Goal: Task Accomplishment & Management: Manage account settings

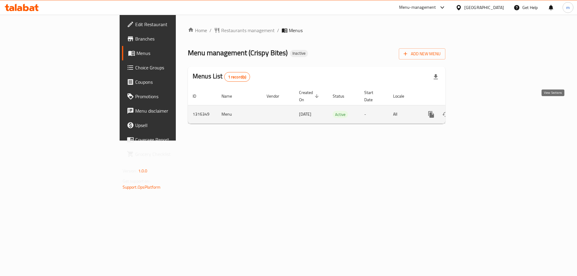
click at [478, 111] on icon "enhanced table" at bounding box center [474, 114] width 7 height 7
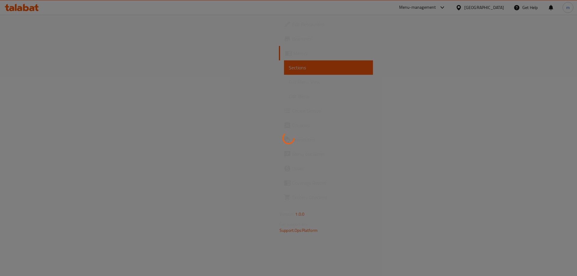
click at [47, 84] on div at bounding box center [288, 138] width 577 height 276
click at [48, 84] on div at bounding box center [288, 138] width 577 height 276
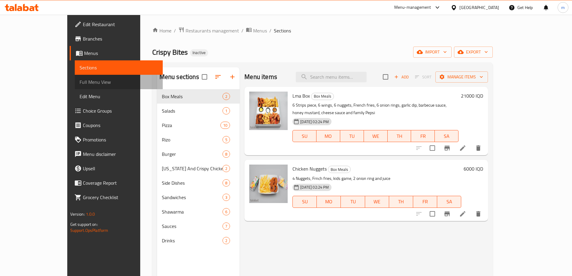
click at [80, 84] on span "Full Menu View" at bounding box center [119, 81] width 78 height 7
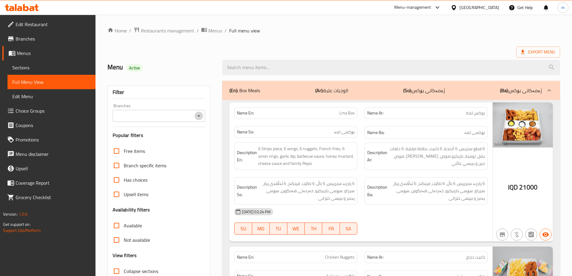
click at [202, 117] on icon "Open" at bounding box center [198, 115] width 7 height 7
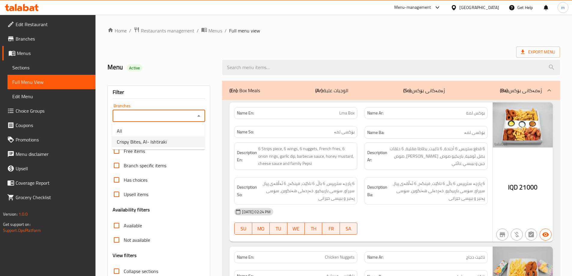
click at [158, 137] on li "Crispy Bites, Al- Ishtiraki" at bounding box center [158, 141] width 93 height 11
click at [158, 137] on div at bounding box center [286, 138] width 572 height 276
type input "Crispy Bites, Al- Ishtiraki"
click at [158, 137] on div at bounding box center [286, 138] width 572 height 276
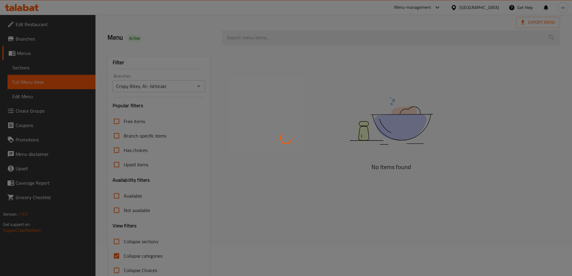
scroll to position [44, 0]
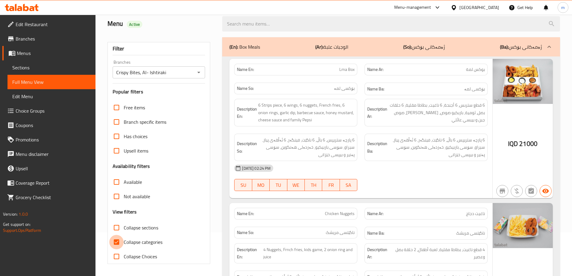
click at [118, 244] on input "Collapse categories" at bounding box center [116, 242] width 14 height 14
checkbox input "false"
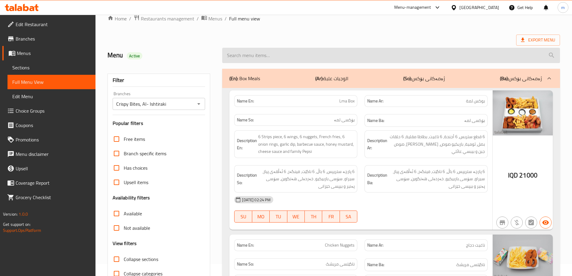
scroll to position [0, 0]
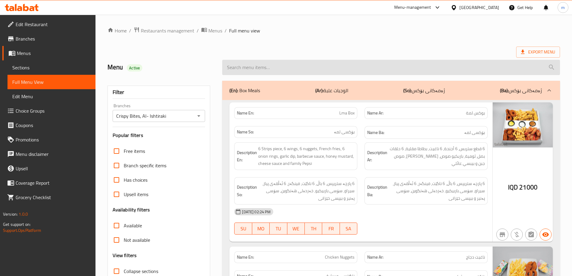
click at [251, 68] on input "search" at bounding box center [391, 67] width 338 height 15
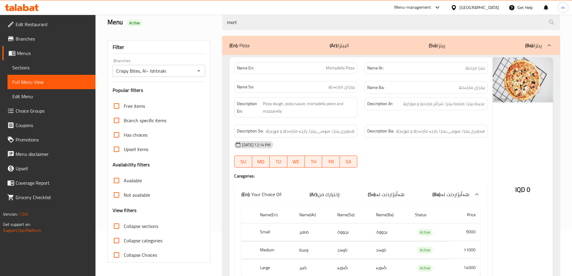
scroll to position [85, 0]
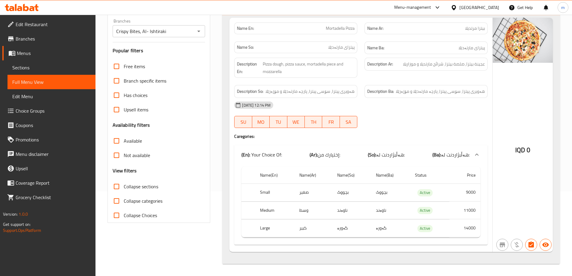
type input "mort"
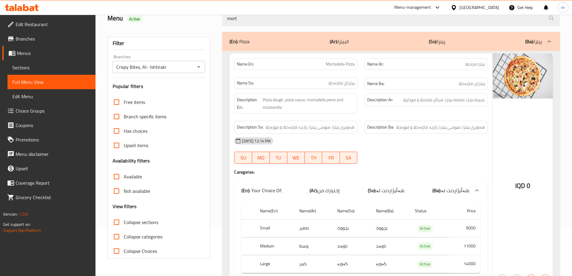
scroll to position [35, 0]
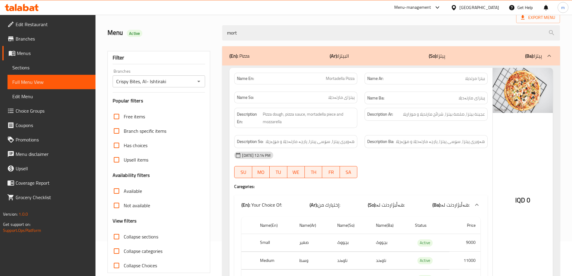
click at [329, 80] on span "Mortadella Pizza" at bounding box center [340, 78] width 29 height 6
copy span "Mortadella"
click at [441, 116] on span "عجينة بيتزا, صلصة بيتزا، شرائح مارتديلا و موزاريلا" at bounding box center [444, 115] width 82 height 8
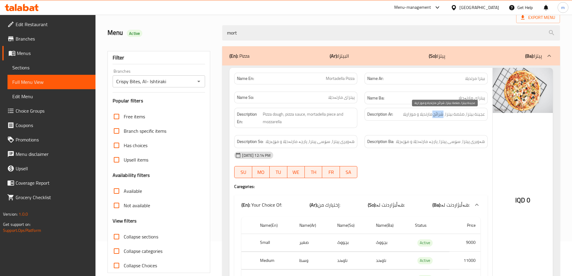
copy span "شرائح"
click at [334, 83] on div "Name En: Mortadella Pizza" at bounding box center [295, 79] width 123 height 12
copy span "Mortadella Pizza"
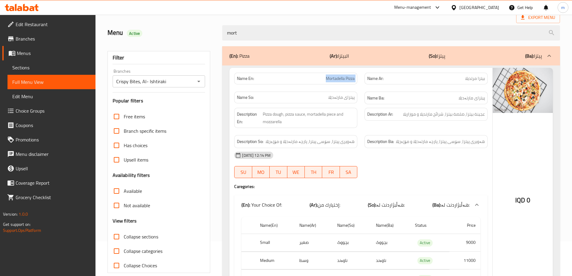
click at [43, 66] on span "Sections" at bounding box center [51, 67] width 78 height 7
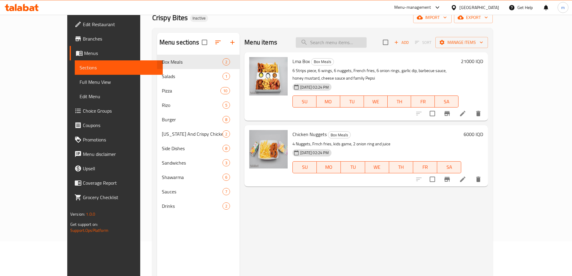
click at [352, 43] on input "search" at bounding box center [331, 42] width 71 height 11
paste input "Mortadella Pizza"
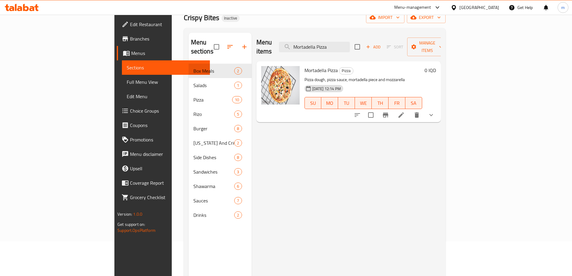
type input "Mortadella Pizza"
click at [405, 111] on icon at bounding box center [401, 114] width 7 height 7
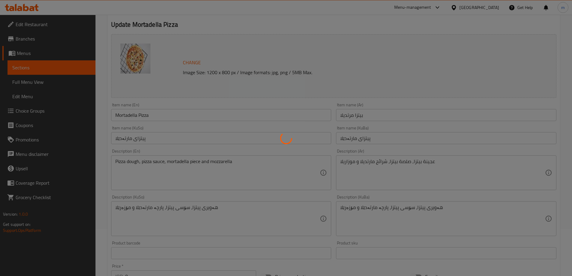
scroll to position [50, 0]
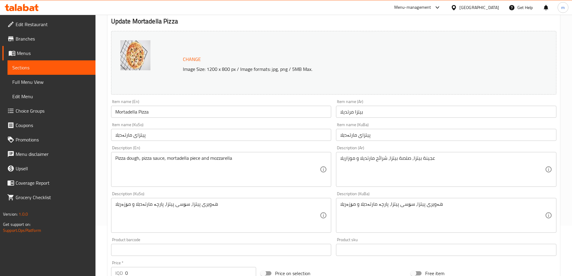
click at [197, 155] on div "Pizza dough, pizza sauce, mortadella piece and mozzarella Description (En)" at bounding box center [221, 169] width 221 height 35
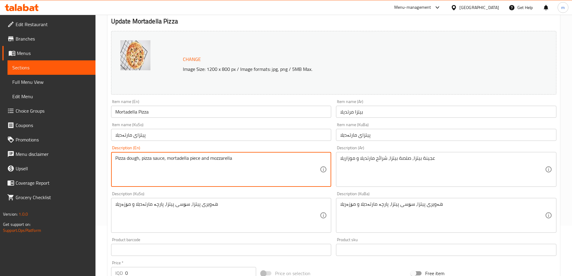
click at [197, 157] on textarea "Pizza dough, pizza sauce, mortadella piece and mozzarella" at bounding box center [217, 169] width 205 height 29
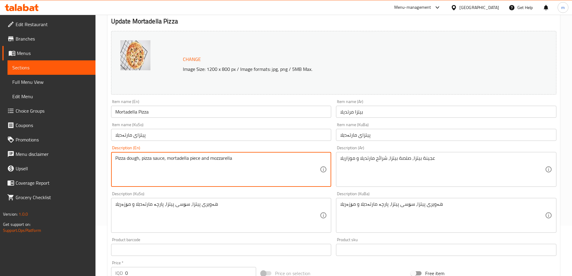
paste textarea "Slices"
drag, startPoint x: 191, startPoint y: 157, endPoint x: 193, endPoint y: 160, distance: 4.3
click at [193, 160] on textarea "Pizza dough, pizza sauce, mortadella Slices and mozzarella" at bounding box center [217, 169] width 205 height 29
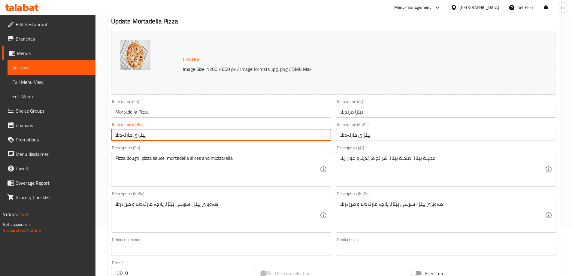
click at [206, 140] on input "پیتزای مارتەدێلا" at bounding box center [221, 135] width 221 height 12
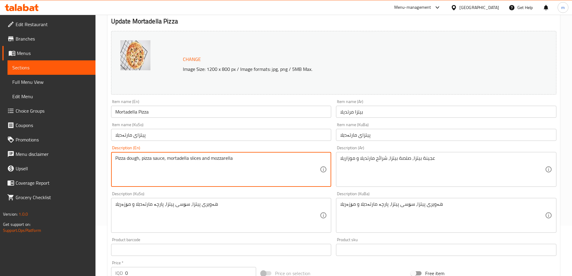
drag, startPoint x: 215, startPoint y: 156, endPoint x: 211, endPoint y: 160, distance: 6.0
type textarea "Pizza dough, pizza sauce, mortadella slices and Mozzarella"
click at [214, 144] on div "Description (En) Pizza dough, pizza sauce, mortadella slices and Mozzarella Des…" at bounding box center [221, 166] width 225 height 46
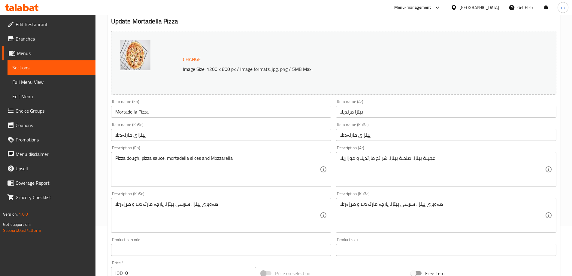
click at [215, 142] on div "Item name (KuSo) پیتزای مارتەدێلا Item name (KuSo)" at bounding box center [221, 131] width 225 height 23
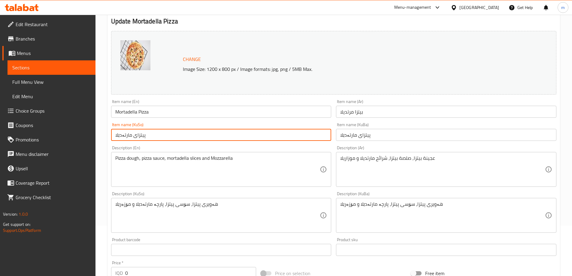
click at [215, 140] on input "پیتزای مارتەدێلا" at bounding box center [221, 135] width 221 height 12
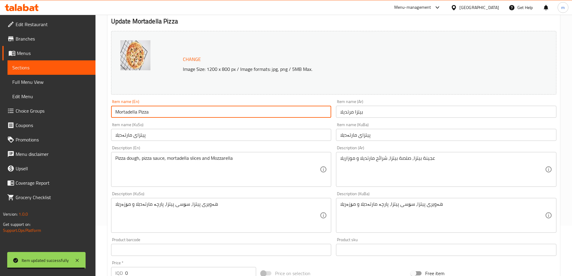
click at [180, 112] on input "Mortadella Pizza" at bounding box center [221, 112] width 221 height 12
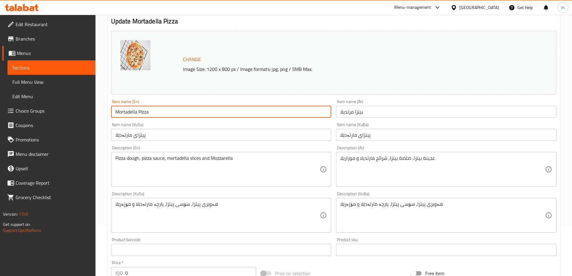
click at [180, 112] on input "Mortadella Pizza" at bounding box center [221, 112] width 221 height 12
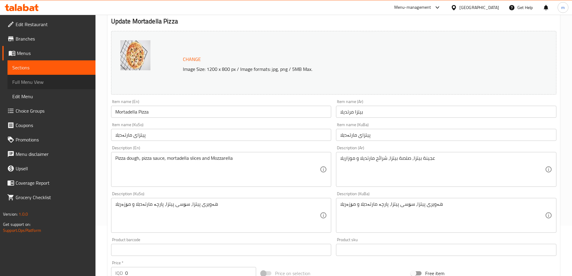
click at [64, 85] on span "Full Menu View" at bounding box center [51, 81] width 78 height 7
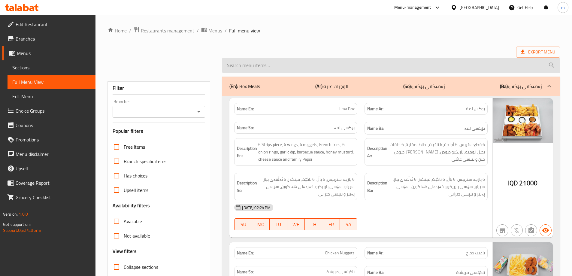
click at [257, 66] on input "search" at bounding box center [391, 65] width 338 height 15
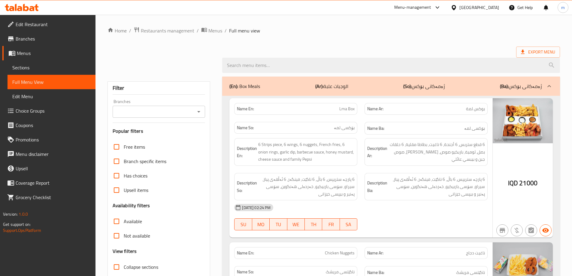
paste input "Mortadella Pizza"
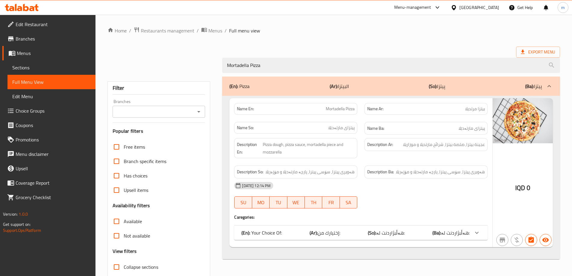
click at [201, 113] on icon "Open" at bounding box center [198, 111] width 7 height 7
type input "Mortadella Pizza"
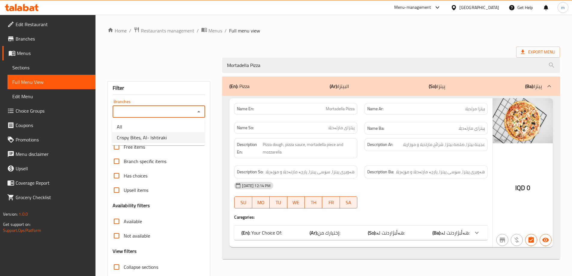
click at [169, 138] on li "Crispy Bites, Al- Ishtiraki" at bounding box center [158, 137] width 93 height 11
type input "Crispy Bites, Al- Ishtiraki"
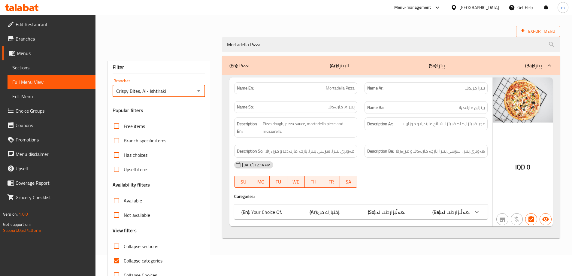
scroll to position [39, 0]
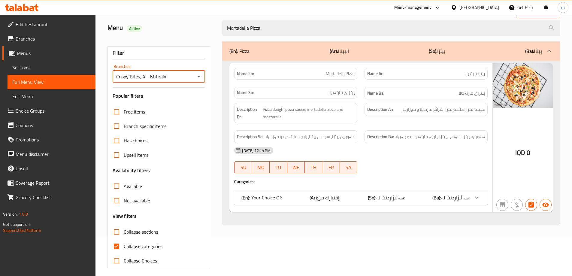
click at [119, 243] on input "Collapse categories" at bounding box center [116, 246] width 14 height 14
checkbox input "false"
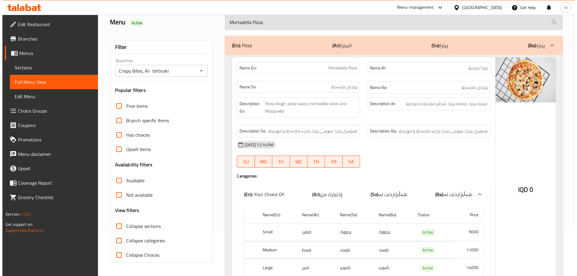
scroll to position [0, 0]
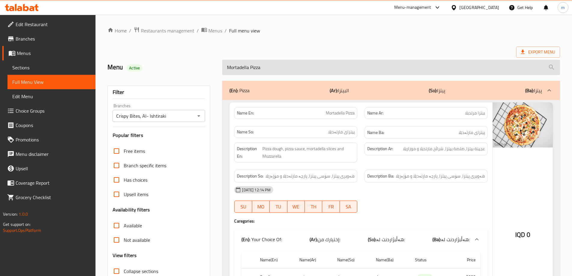
click at [259, 61] on input "Mortadella Pizza" at bounding box center [391, 67] width 338 height 15
paste input "eat Shawarma Meal"
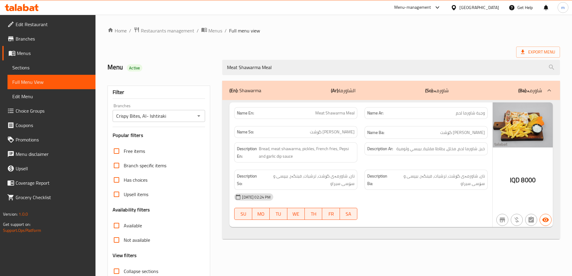
type input "Meat Shawarma Meal"
click at [468, 112] on span "وجبة شاورما لحم" at bounding box center [470, 113] width 29 height 6
copy span "وجبة شاورما لحم"
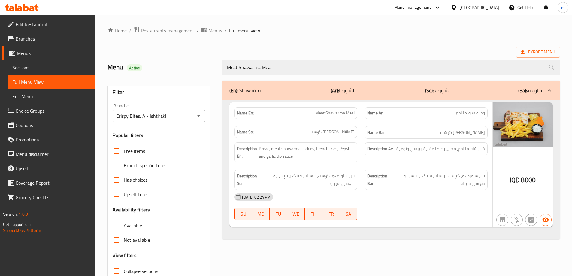
click at [408, 168] on div "Description Ba: نان، شاورمەی گۆشت، ترشیات، فینگەر، بیپسی و سۆسی سیراو" at bounding box center [426, 179] width 130 height 27
click at [352, 114] on span "Meat Shawarma Meal" at bounding box center [335, 113] width 39 height 6
copy span "Meat Shawarma Meal"
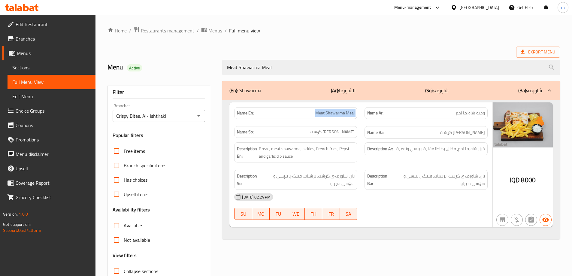
click at [51, 65] on span "Sections" at bounding box center [51, 67] width 78 height 7
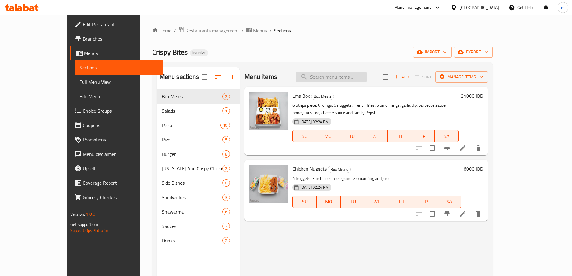
click at [362, 80] on input "search" at bounding box center [331, 77] width 71 height 11
paste input "Meat Shawarma Meal"
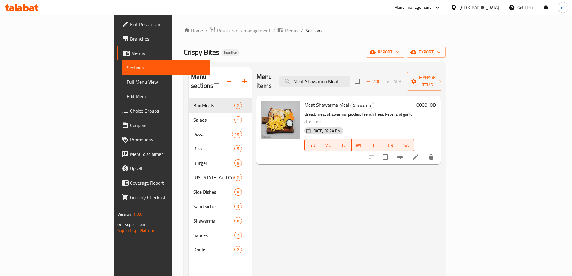
type input "Meat Shawarma Meal"
click at [419, 154] on icon at bounding box center [415, 157] width 7 height 7
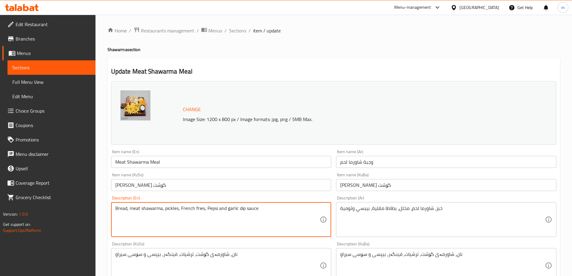
click at [251, 209] on textarea "Bread, meat shawarma, pickles, French fries, Pepsi and garlic dip sauce" at bounding box center [217, 220] width 205 height 29
type textarea "Bread, meat shawarma, pickles, French fries, Pepsi and garlic dip"
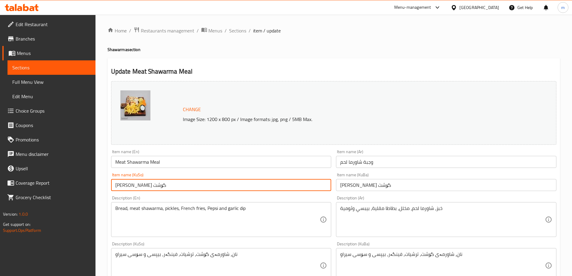
click at [234, 191] on input "[PERSON_NAME] گۆشت" at bounding box center [221, 185] width 221 height 12
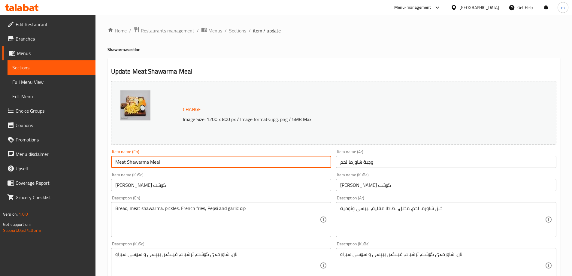
click at [206, 161] on input "Meat Shawarma Meal" at bounding box center [221, 162] width 221 height 12
click at [174, 168] on input "Meat Shawarma Meal" at bounding box center [221, 162] width 221 height 12
click at [175, 163] on input "Meat Shawarma Meal" at bounding box center [221, 162] width 221 height 12
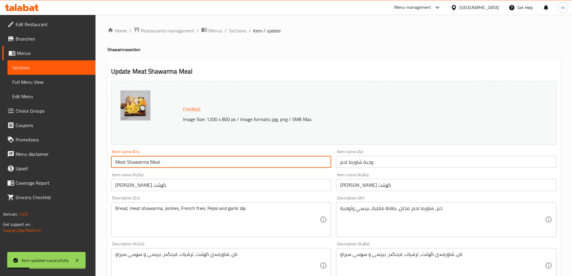
click at [175, 163] on input "Meat Shawarma Meal" at bounding box center [221, 162] width 221 height 12
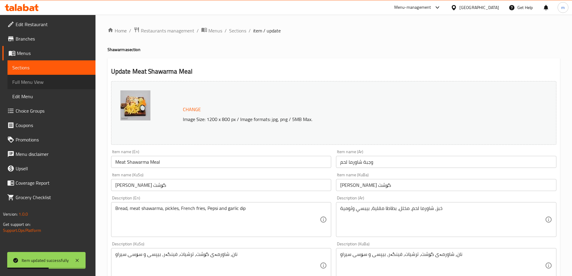
click at [40, 81] on span "Full Menu View" at bounding box center [51, 81] width 78 height 7
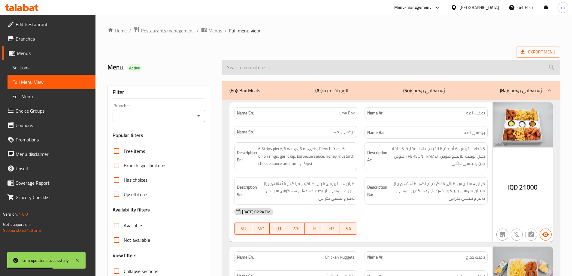
click at [267, 66] on input "search" at bounding box center [391, 67] width 338 height 15
paste input "Meat Shawarma Meal"
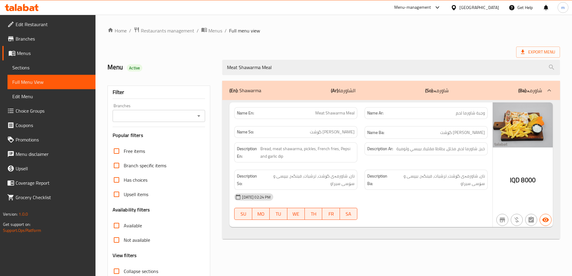
click at [468, 111] on span "وجبة شاورما لحم" at bounding box center [470, 113] width 29 height 6
copy span "وجبة شاورما لحم"
click at [406, 136] on h6 "Name Ba: [PERSON_NAME] گۆشت" at bounding box center [426, 133] width 118 height 8
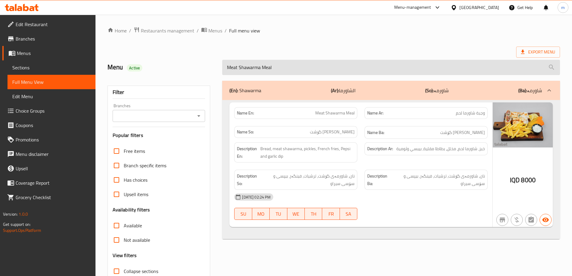
click at [252, 71] on input "Meat Shawarma Meal" at bounding box center [391, 67] width 338 height 15
paste input "Chicken Shawarma Meal"
click at [252, 71] on input "Chicken Shawarma Meal" at bounding box center [391, 67] width 338 height 15
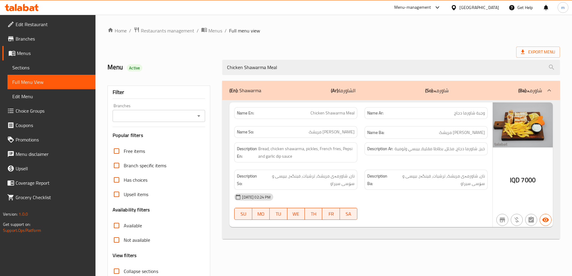
type input "Chicken Shawarma Meal"
click at [442, 194] on div "[DATE] 02:24 PM" at bounding box center [361, 197] width 261 height 14
click at [335, 114] on span "Chicken Shawarma Meal" at bounding box center [333, 113] width 44 height 6
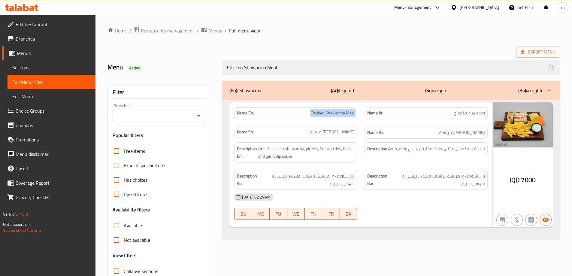
copy span "Chicken Shawarma Meal"
click at [44, 67] on span "Sections" at bounding box center [51, 67] width 78 height 7
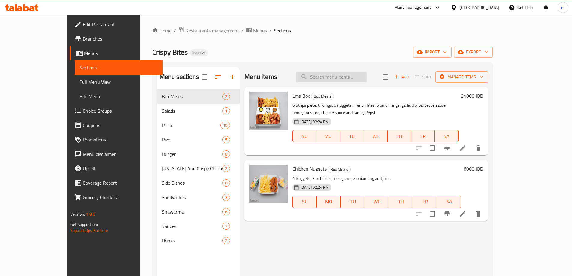
click at [347, 77] on input "search" at bounding box center [331, 77] width 71 height 11
paste input "Chicken Shawarma Meal"
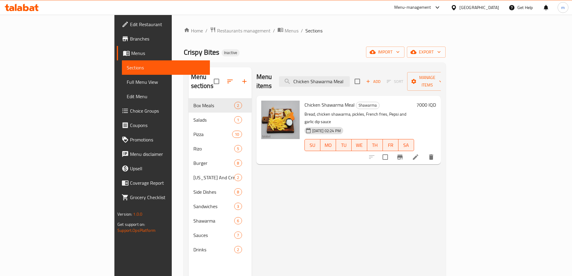
type input "Chicken Shawarma Meal"
click at [419, 154] on icon at bounding box center [415, 157] width 7 height 7
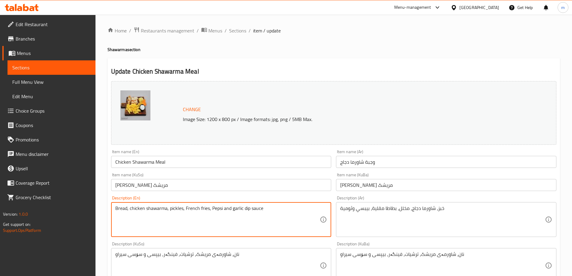
click at [255, 212] on textarea "Bread, chicken shawarma, pickles, French fries, Pepsi and garlic dip sauce" at bounding box center [217, 220] width 205 height 29
type textarea "Bread, chicken shawarma, pickles, French fries, Pepsi and garlic dip"
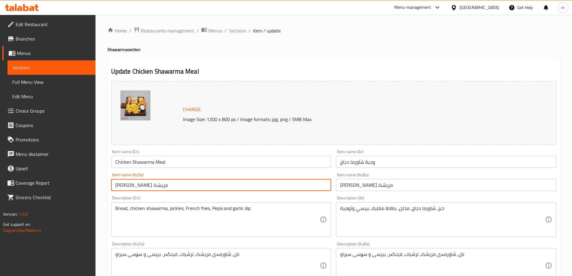
click at [179, 188] on input "[PERSON_NAME] مریشک" at bounding box center [221, 185] width 221 height 12
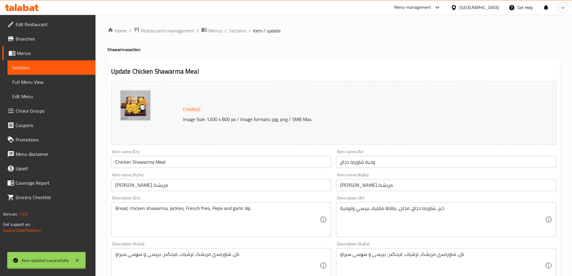
click at [260, 211] on div at bounding box center [286, 138] width 572 height 276
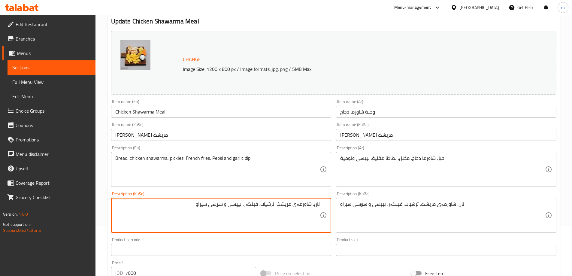
click at [219, 204] on textarea "نان، شاورمەی مریشک، ترشیات، فینگەر، بیپسی و سۆسی سیراو" at bounding box center [217, 215] width 205 height 29
click at [234, 205] on textarea "نان، شاورمەی مریشک، ترشیات، فینگەر، بیپسی و سیراو" at bounding box center [217, 215] width 205 height 29
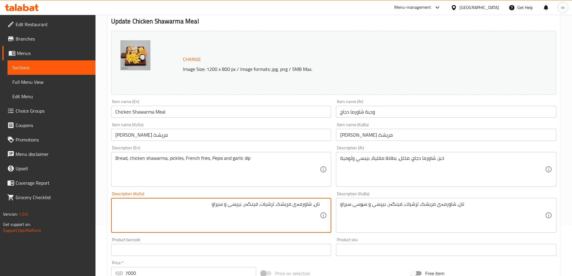
type textarea "نان، شاورمەی مریشک، ترشیات، فینگەر، بیپسی و سیراو"
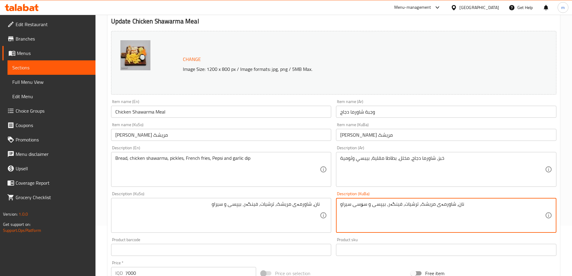
click at [397, 216] on textarea "نان، شاورمەی مریشک، ترشیات، فینگەر، بیپسی و سۆسی سیراو" at bounding box center [442, 215] width 205 height 29
paste textarea
type textarea "نان، شاورمەی مریشک، ترشیات، فینگەر، بیپسی و سیراو"
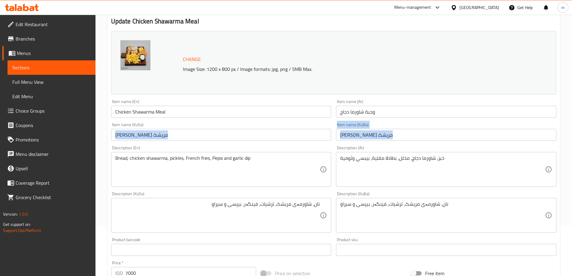
click at [241, 143] on div "Change Image Size: 1200 x 800 px / Image formats: jpg, png / 5MB Max. Item name…" at bounding box center [334, 197] width 450 height 337
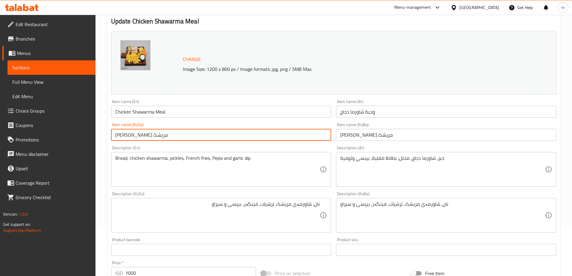
click at [237, 133] on input "[PERSON_NAME] مریشک" at bounding box center [221, 135] width 221 height 12
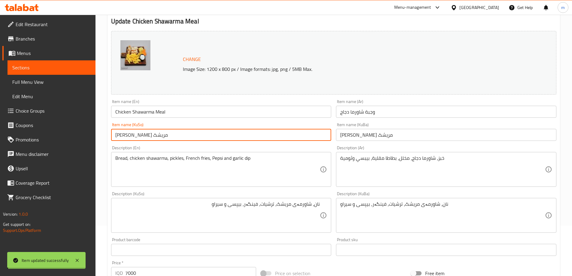
click at [188, 110] on input "Chicken Shawarma Meal" at bounding box center [221, 112] width 221 height 12
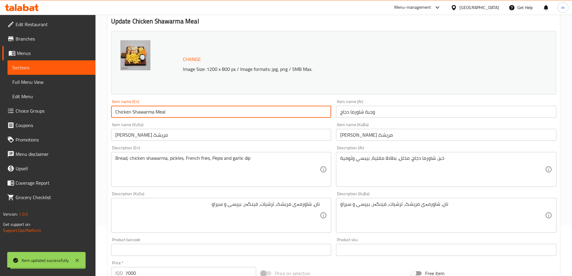
click at [188, 110] on input "Chicken Shawarma Meal" at bounding box center [221, 112] width 221 height 12
click at [52, 78] on link "Full Menu View" at bounding box center [52, 82] width 88 height 14
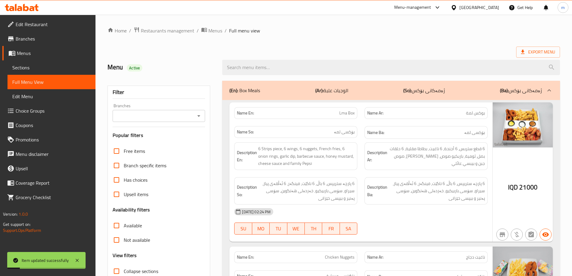
click at [264, 76] on div at bounding box center [391, 67] width 345 height 23
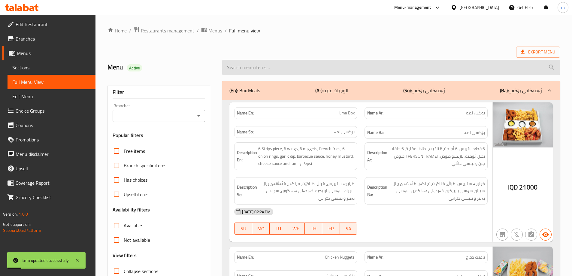
click at [262, 70] on input "search" at bounding box center [391, 67] width 338 height 15
paste input "Chicken Shawarma Meal"
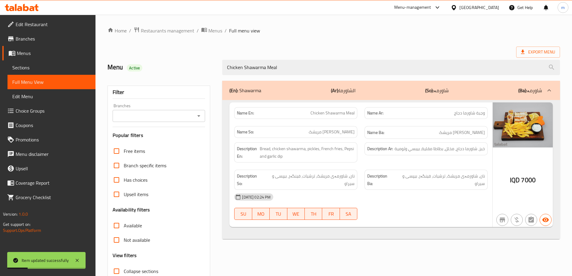
click at [198, 115] on icon "Open" at bounding box center [198, 115] width 7 height 7
type input "Chicken Shawarma Meal"
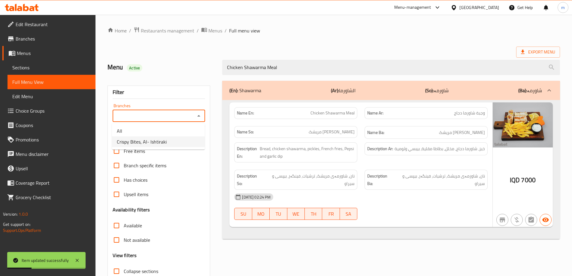
click at [184, 140] on li "Crispy Bites, Al- Ishtiraki" at bounding box center [158, 141] width 93 height 11
type input "Crispy Bites, Al- Ishtiraki"
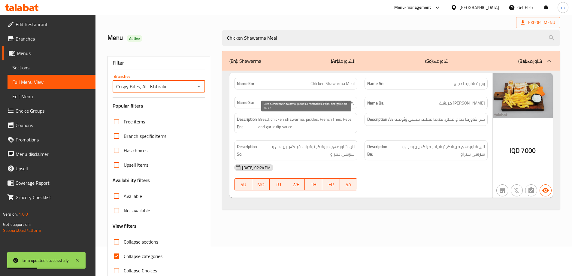
scroll to position [44, 0]
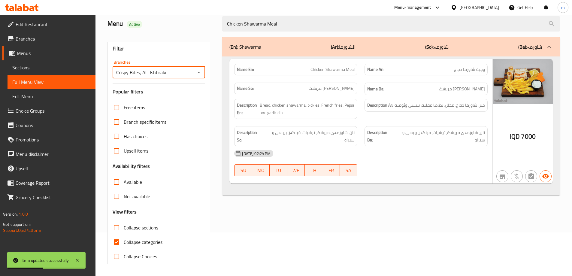
click at [138, 244] on span "Collapse categories" at bounding box center [143, 242] width 39 height 7
click at [124, 244] on input "Collapse categories" at bounding box center [116, 242] width 14 height 14
checkbox input "false"
click at [78, 263] on icon at bounding box center [77, 260] width 7 height 7
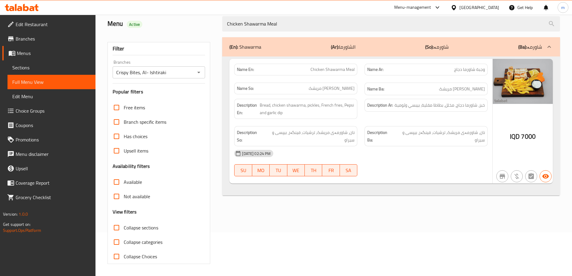
click at [456, 69] on span "وجبة شاورما دجاج" at bounding box center [469, 69] width 31 height 6
copy span "وجبة شاورما دجاج"
click at [430, 103] on span "خبز، شاورما دجاج، مخلل، بطاطا مقلية، بيبسي وثومية" at bounding box center [440, 106] width 90 height 8
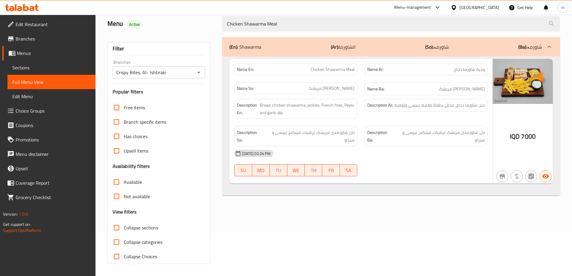
click at [36, 69] on span "Sections" at bounding box center [51, 67] width 78 height 7
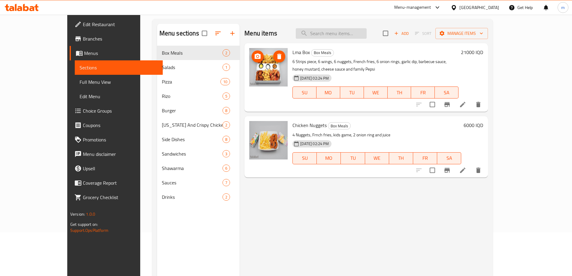
click at [352, 35] on input "search" at bounding box center [331, 33] width 71 height 11
paste input "Chicken Shawarma Meal"
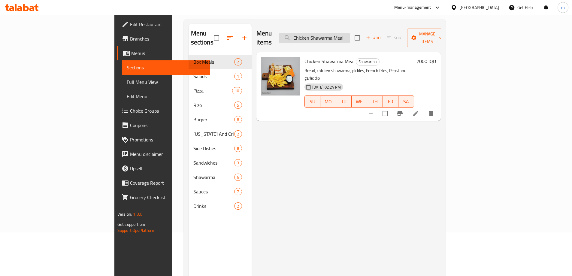
click at [341, 33] on input "Chicken Shawarma Meal" at bounding box center [314, 38] width 71 height 11
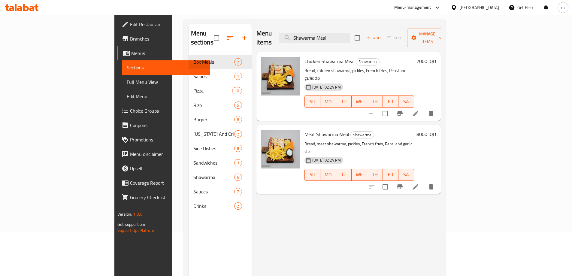
type input "Shawarma Meal"
click at [424, 181] on li at bounding box center [415, 186] width 17 height 11
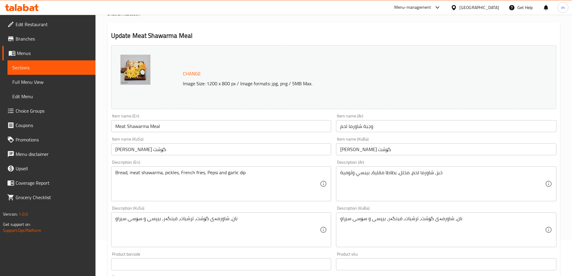
scroll to position [50, 0]
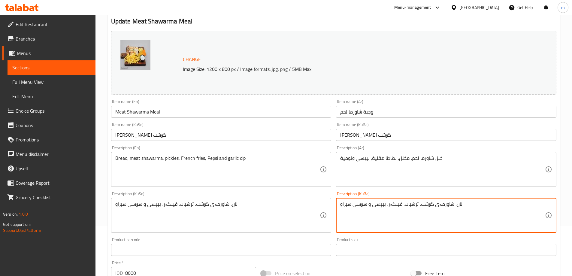
click at [361, 206] on textarea "نان، شاورمەی گۆشت، ترشیات، فینگەر، بیپسی و سۆسی سیراو" at bounding box center [442, 215] width 205 height 29
click at [361, 206] on textarea "نان، شاورمەی گۆشت، ترشیات، فینگەر، بیپسی و سیراو" at bounding box center [442, 215] width 205 height 29
type textarea "نان، شاورمەی گۆشت، ترشیات، فینگەر، بیپسی و سیراو"
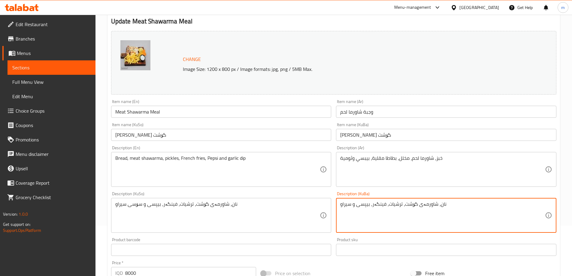
click at [278, 214] on textarea "نان، شاورمەی گۆشت، ترشیات، فینگەر، بیپسی و سۆسی سیراو" at bounding box center [217, 215] width 205 height 29
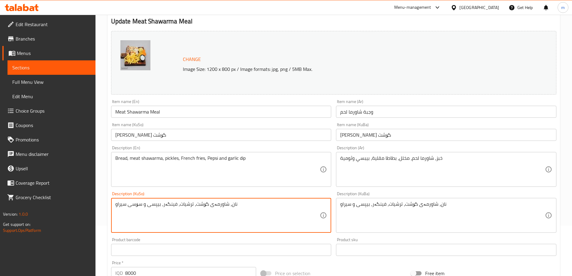
click at [278, 214] on textarea "نان، شاورمەی گۆشت، ترشیات، فینگەر، بیپسی و سۆسی سیراو" at bounding box center [217, 215] width 205 height 29
paste textarea
type textarea "نان، شاورمەی گۆشت، ترشیات، فینگەر، بیپسی و سیراو"
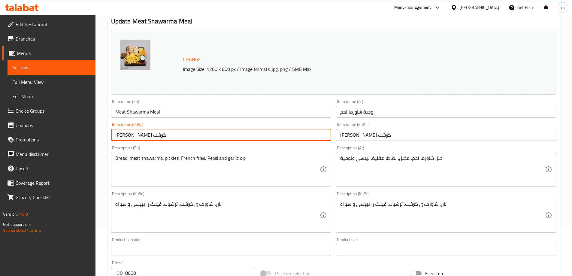
click at [194, 139] on input "[PERSON_NAME] گۆشت" at bounding box center [221, 135] width 221 height 12
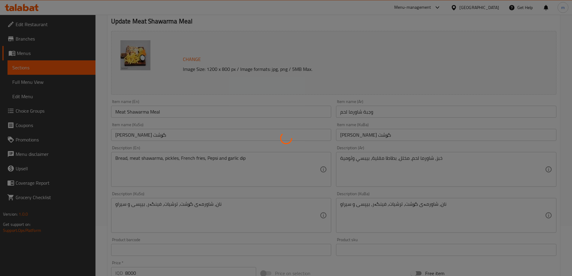
click at [142, 110] on div at bounding box center [286, 138] width 572 height 276
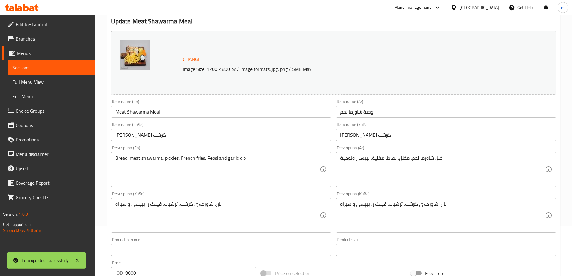
click at [142, 110] on div at bounding box center [286, 138] width 572 height 276
click at [142, 110] on input "Meat Shawarma Meal" at bounding box center [221, 112] width 221 height 12
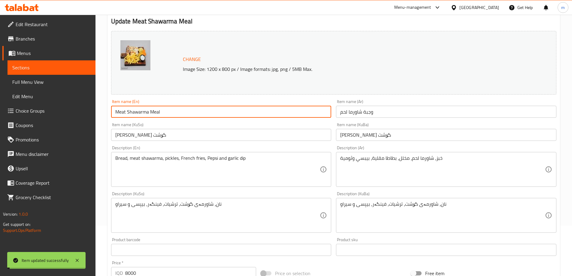
click at [142, 110] on input "Meat Shawarma Meal" at bounding box center [221, 112] width 221 height 12
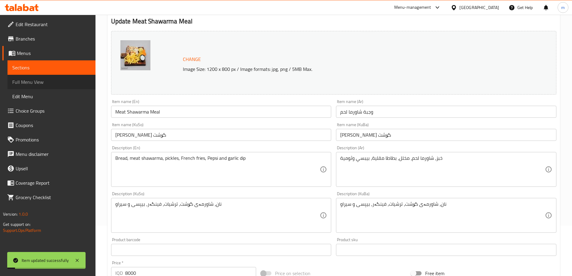
click at [65, 78] on link "Full Menu View" at bounding box center [52, 82] width 88 height 14
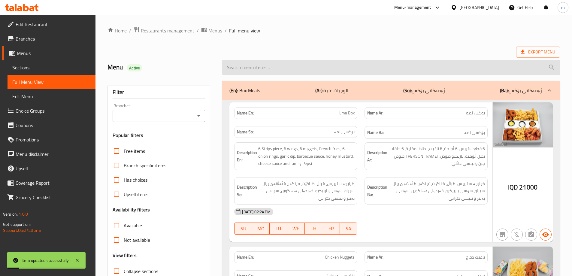
click at [285, 67] on input "search" at bounding box center [391, 67] width 338 height 15
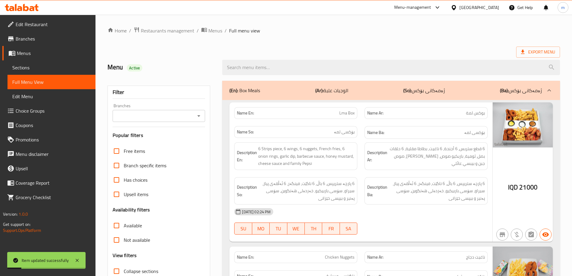
paste input "Meat Shawarma Meal"
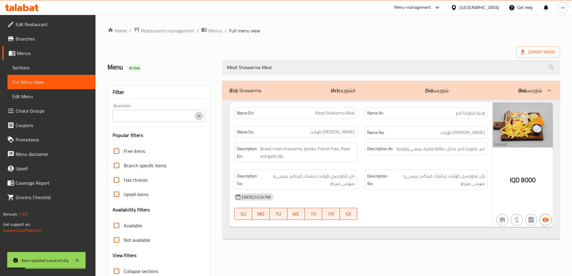
click at [200, 115] on icon "Open" at bounding box center [198, 115] width 7 height 7
type input "Meat Shawarma Meal"
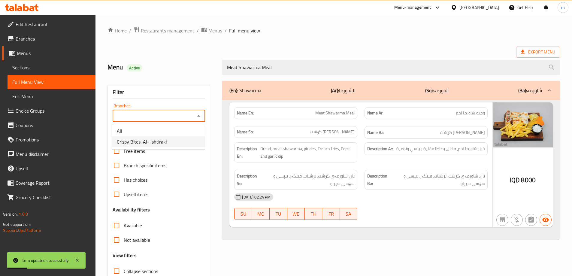
click at [174, 139] on li "Crispy Bites, Al- Ishtiraki" at bounding box center [158, 141] width 93 height 11
type input "Crispy Bites, Al- Ishtiraki"
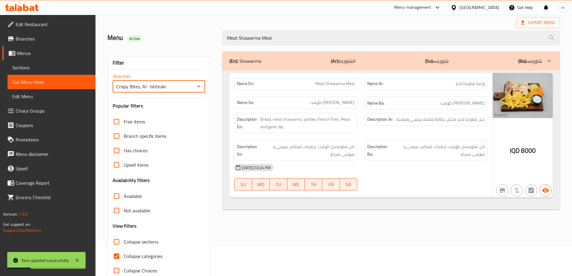
scroll to position [44, 0]
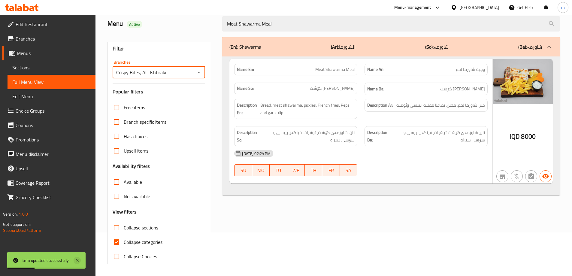
click at [79, 258] on icon at bounding box center [77, 260] width 7 height 7
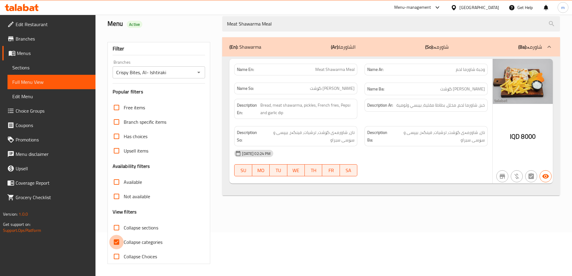
click at [120, 244] on input "Collapse categories" at bounding box center [116, 242] width 14 height 14
checkbox input "false"
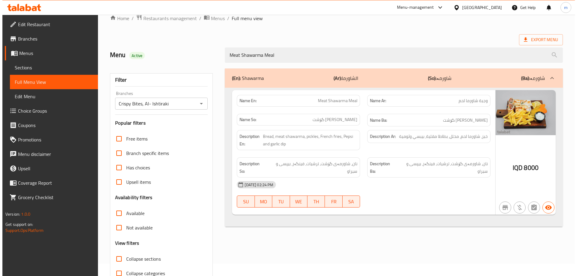
scroll to position [0, 0]
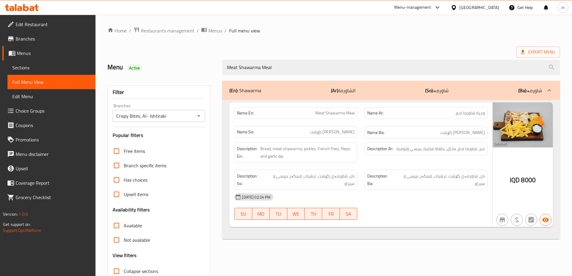
click at [259, 43] on div "Home / Restaurants management / Menus / Full menu view Export Menu Menu Active …" at bounding box center [334, 167] width 453 height 281
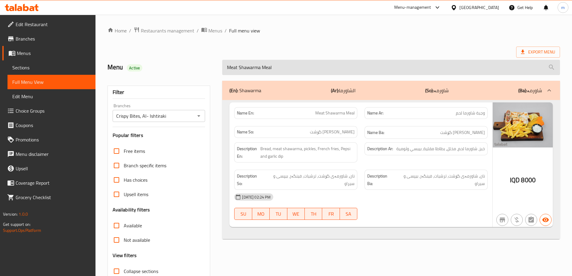
click at [259, 67] on input "Meat Shawarma Meal" at bounding box center [391, 67] width 338 height 15
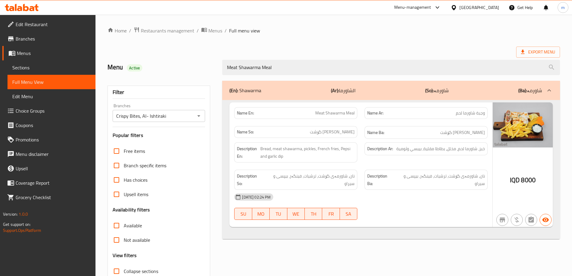
paste input "ortadella Pizza"
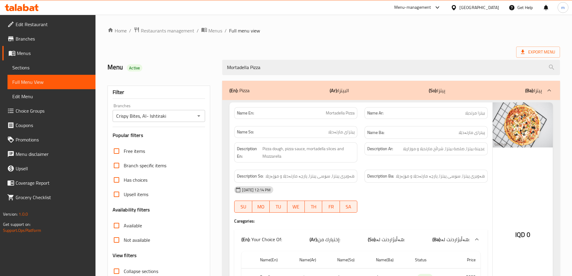
type input "Mortadella Pizza"
click at [19, 5] on icon at bounding box center [22, 7] width 34 height 7
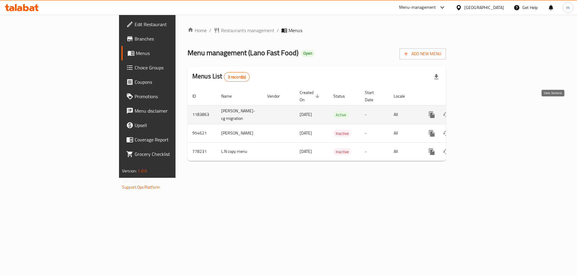
click at [482, 112] on link "enhanced table" at bounding box center [475, 115] width 14 height 14
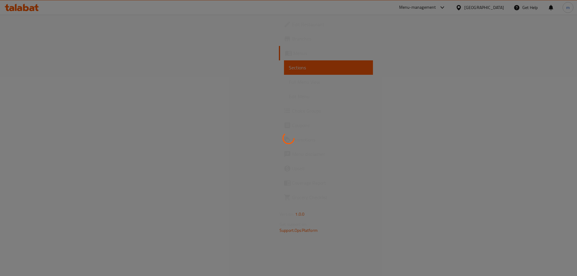
click at [59, 82] on div at bounding box center [288, 138] width 577 height 276
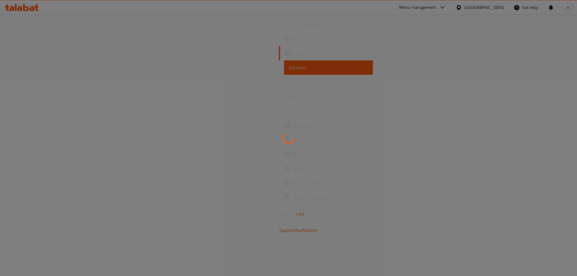
click at [59, 82] on div at bounding box center [288, 138] width 577 height 276
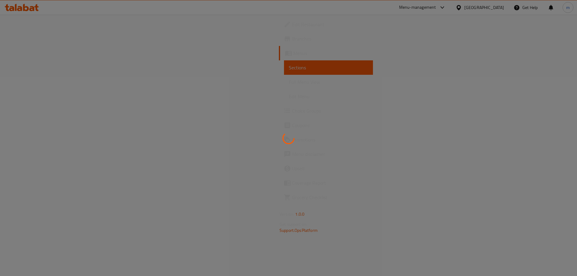
click at [289, 82] on span "Full Menu View" at bounding box center [328, 81] width 79 height 7
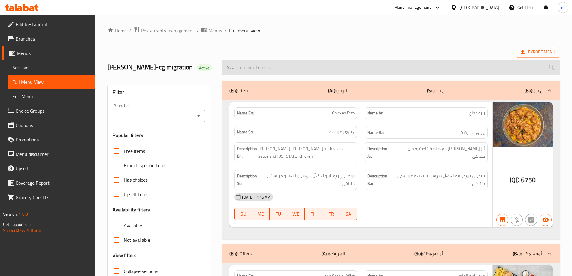
click at [259, 69] on input "search" at bounding box center [391, 67] width 338 height 15
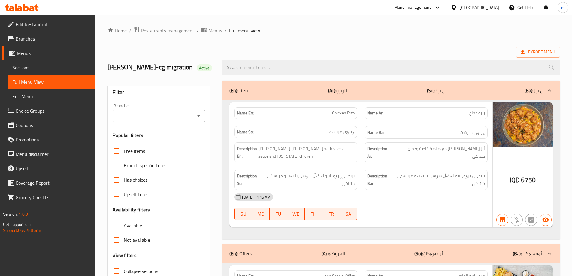
paste input "Cheese Meat Burger"
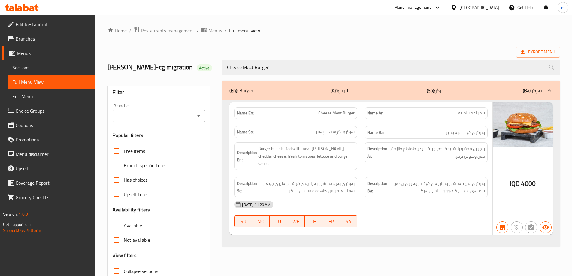
click at [199, 120] on div "Branches" at bounding box center [159, 116] width 93 height 12
type input "Cheese Meat Burger"
click at [198, 116] on icon "Open" at bounding box center [198, 115] width 7 height 7
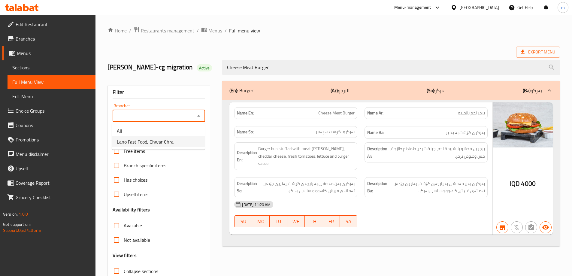
click at [169, 139] on span "Lano Fast Food, Chwar Chra" at bounding box center [145, 141] width 57 height 7
type input "Lano Fast Food, Chwar Chra"
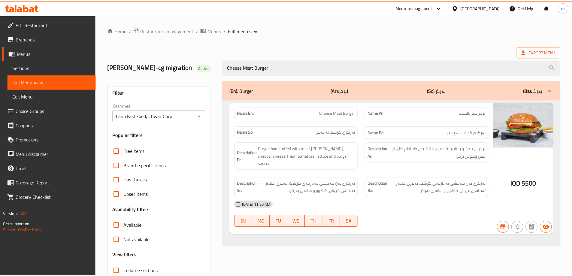
scroll to position [44, 0]
